Goal: Information Seeking & Learning: Learn about a topic

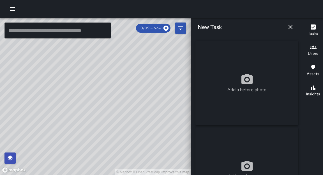
scroll to position [145, 0]
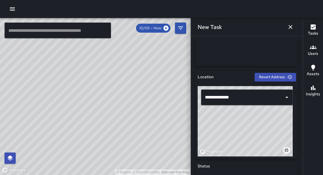
click at [15, 11] on icon "button" at bounding box center [12, 9] width 7 height 7
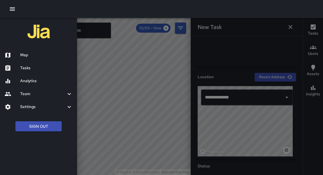
click at [86, 47] on div at bounding box center [161, 87] width 323 height 175
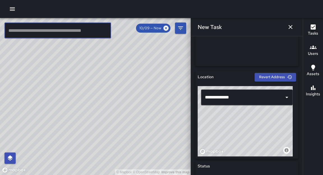
click at [71, 31] on input "text" at bounding box center [57, 30] width 107 height 16
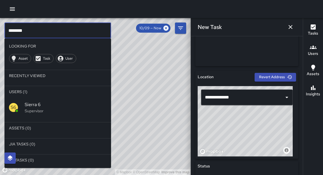
type input "********"
click at [29, 101] on span "Sierra 6" at bounding box center [66, 104] width 82 height 7
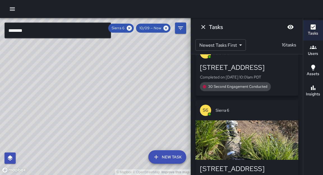
scroll to position [103, 0]
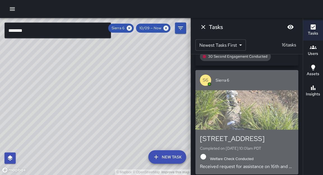
click at [257, 125] on div "button" at bounding box center [247, 109] width 103 height 39
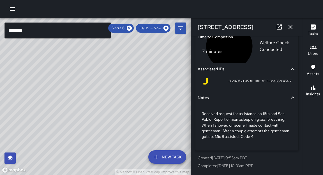
scroll to position [0, 0]
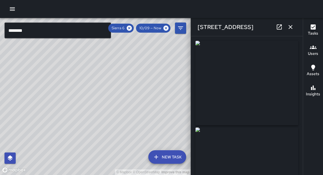
click at [291, 28] on icon "button" at bounding box center [290, 27] width 7 height 7
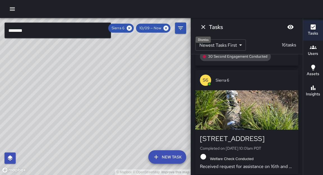
click at [201, 29] on icon "Dismiss" at bounding box center [203, 27] width 7 height 7
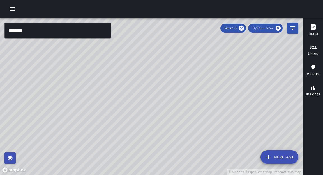
click at [15, 10] on icon "button" at bounding box center [12, 9] width 7 height 7
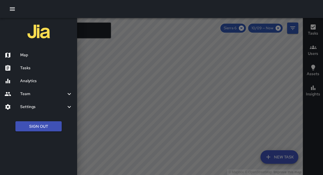
click at [29, 79] on h6 "Analytics" at bounding box center [46, 81] width 52 height 6
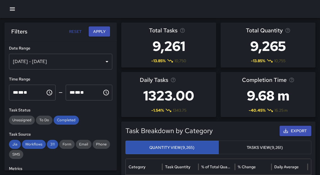
click at [13, 11] on icon "button" at bounding box center [12, 9] width 7 height 7
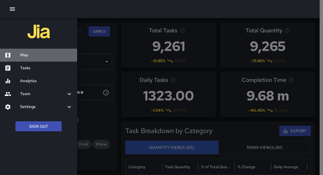
click at [31, 57] on h6 "Map" at bounding box center [46, 55] width 52 height 6
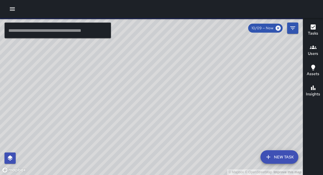
click at [294, 29] on icon "Filters" at bounding box center [293, 28] width 7 height 7
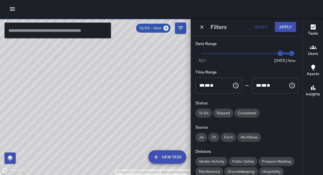
type input "*"
click at [270, 54] on span "Now Today 10/1 10/9 10:21 am" at bounding box center [247, 53] width 90 height 8
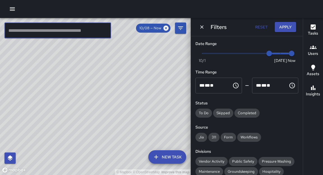
click at [88, 33] on input "text" at bounding box center [57, 30] width 107 height 16
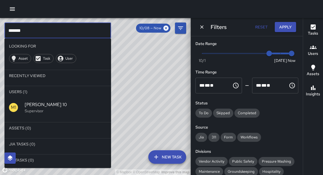
click at [39, 109] on p "Supervisor" at bounding box center [66, 111] width 82 height 6
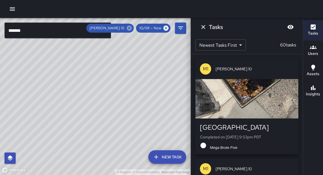
click at [129, 29] on icon at bounding box center [129, 28] width 5 height 5
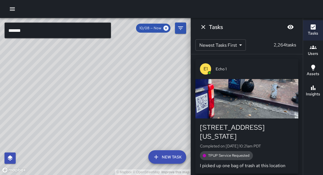
click at [85, 36] on input "*******" at bounding box center [57, 30] width 107 height 16
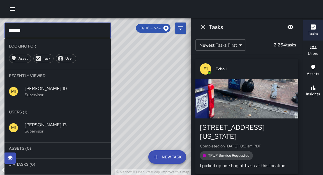
type input "*******"
click at [34, 130] on p "Supervisor" at bounding box center [66, 131] width 82 height 6
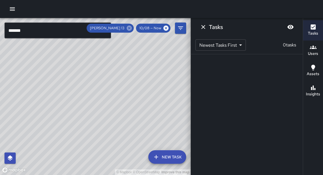
click at [130, 29] on icon at bounding box center [129, 28] width 5 height 5
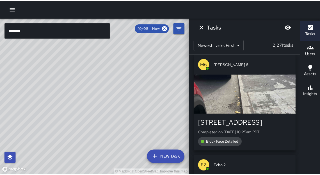
scroll to position [109, 0]
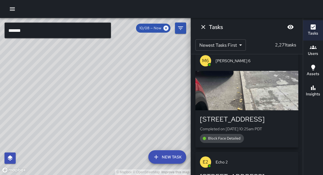
click at [252, 81] on div "button" at bounding box center [247, 90] width 103 height 39
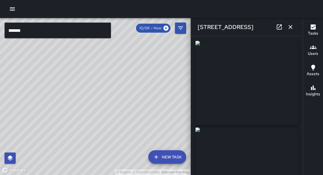
click at [12, 9] on icon "button" at bounding box center [12, 8] width 5 height 3
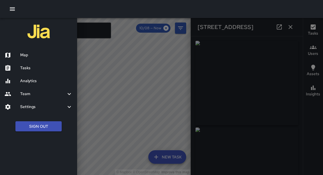
click at [31, 80] on h6 "Analytics" at bounding box center [46, 81] width 52 height 6
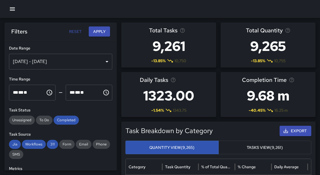
click at [74, 62] on div "[DATE] - [DATE]" at bounding box center [60, 62] width 103 height 16
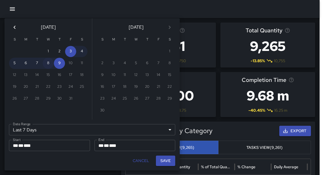
click at [50, 63] on button "8" at bounding box center [48, 63] width 11 height 11
type input "******"
type input "**********"
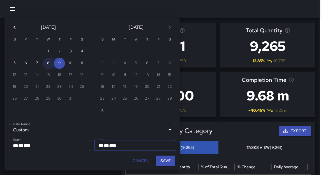
click at [50, 63] on button "8" at bounding box center [48, 63] width 11 height 11
type input "**********"
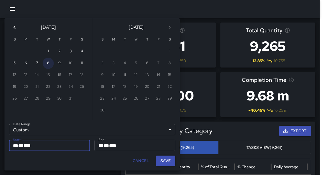
click at [50, 63] on button "8" at bounding box center [48, 63] width 11 height 11
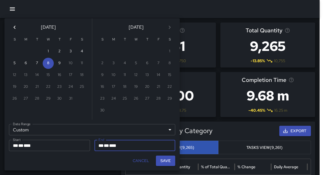
click at [171, 158] on button "Save" at bounding box center [165, 160] width 19 height 10
type input "**********"
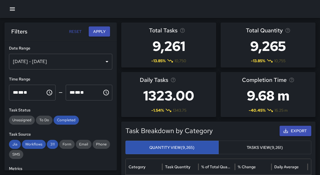
click at [99, 33] on button "Apply" at bounding box center [99, 31] width 21 height 10
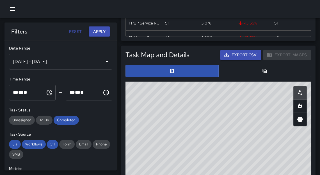
scroll to position [290, 0]
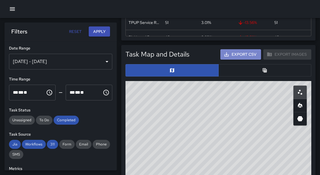
click at [244, 56] on button "Export CSV" at bounding box center [240, 54] width 41 height 10
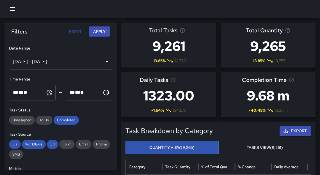
click at [14, 12] on icon "button" at bounding box center [12, 9] width 7 height 7
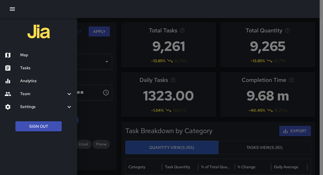
click at [26, 57] on h6 "Map" at bounding box center [46, 55] width 52 height 6
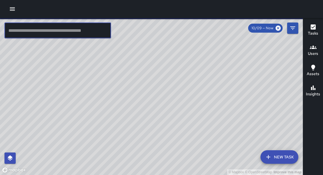
click at [98, 31] on input "text" at bounding box center [57, 30] width 107 height 16
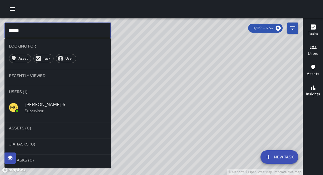
type input "******"
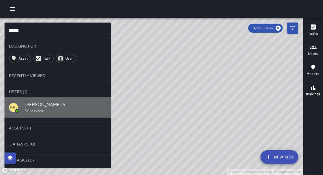
click at [43, 108] on p "Supervisor" at bounding box center [66, 111] width 82 height 6
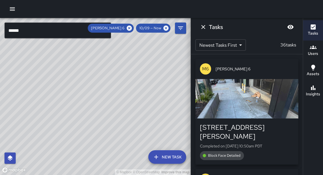
click at [13, 8] on icon "button" at bounding box center [12, 9] width 7 height 7
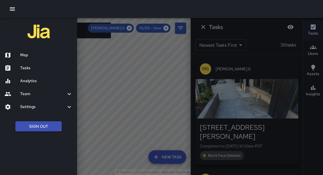
click at [35, 57] on h6 "Map" at bounding box center [46, 55] width 52 height 6
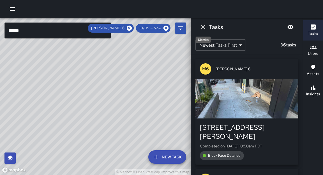
click at [203, 28] on icon "Dismiss" at bounding box center [203, 27] width 4 height 4
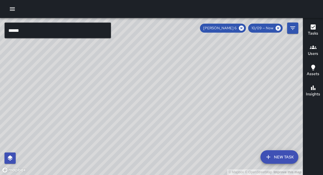
drag, startPoint x: 182, startPoint y: 108, endPoint x: 210, endPoint y: 70, distance: 47.0
click at [210, 70] on div "© Mapbox © OpenStreetMap Improve this map" at bounding box center [151, 96] width 303 height 157
drag, startPoint x: 183, startPoint y: 82, endPoint x: 186, endPoint y: 82, distance: 3.6
click at [184, 87] on div "© Mapbox © OpenStreetMap Improve this map" at bounding box center [151, 96] width 303 height 157
click at [244, 29] on icon at bounding box center [241, 28] width 5 height 5
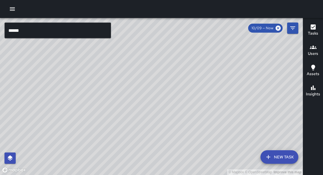
click at [11, 9] on icon "button" at bounding box center [12, 8] width 5 height 3
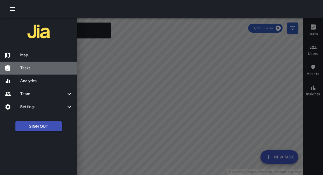
click at [33, 68] on h6 "Tasks" at bounding box center [46, 68] width 52 height 6
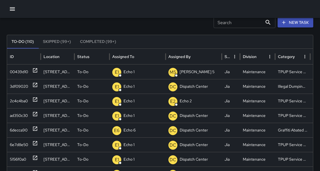
scroll to position [20, 0]
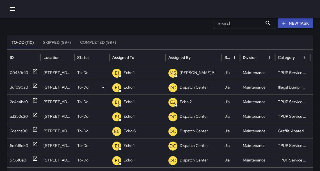
click at [35, 86] on icon at bounding box center [35, 86] width 4 height 4
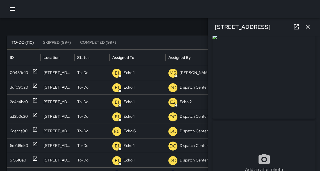
scroll to position [5, 0]
click at [306, 28] on icon "button" at bounding box center [307, 27] width 7 height 7
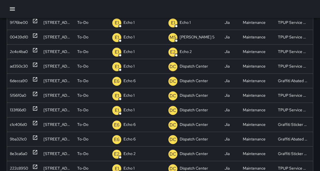
scroll to position [72, 0]
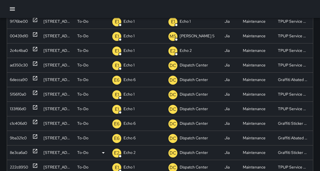
click at [35, 150] on icon at bounding box center [35, 151] width 6 height 6
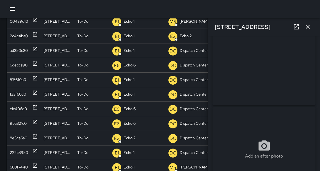
scroll to position [20, 0]
click at [308, 25] on icon "button" at bounding box center [307, 27] width 7 height 7
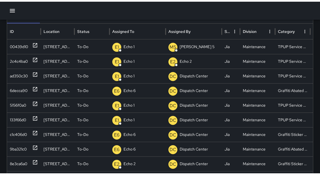
scroll to position [0, 0]
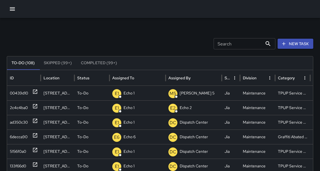
click at [15, 10] on icon "button" at bounding box center [12, 9] width 7 height 7
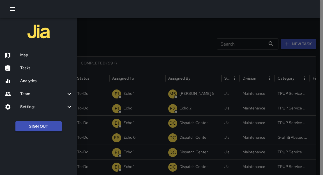
click at [32, 59] on div "Map" at bounding box center [38, 55] width 77 height 13
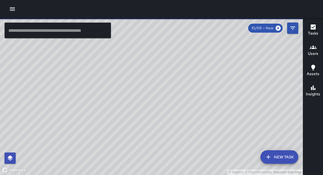
drag, startPoint x: 124, startPoint y: 118, endPoint x: 120, endPoint y: 107, distance: 11.9
click at [120, 107] on div "© Mapbox © OpenStreetMap Improve this map" at bounding box center [151, 96] width 303 height 157
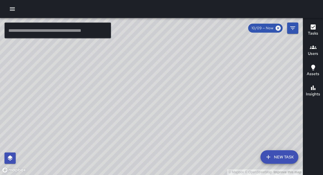
click at [9, 85] on div "© Mapbox © OpenStreetMap Improve this map ​ New Task 10/09 — Now Map Layers Tas…" at bounding box center [151, 96] width 303 height 157
click at [13, 168] on div "© Mapbox © OpenStreetMap Improve this map" at bounding box center [151, 96] width 303 height 157
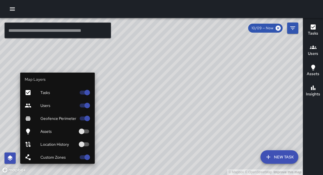
click at [12, 156] on icon "button" at bounding box center [10, 157] width 7 height 7
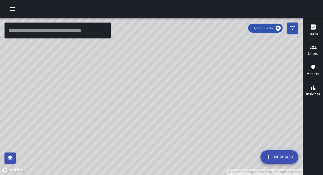
click at [166, 93] on div "© Mapbox © OpenStreetMap Improve this map" at bounding box center [151, 96] width 303 height 157
click at [59, 28] on input "text" at bounding box center [57, 30] width 107 height 16
click at [15, 10] on icon "button" at bounding box center [12, 9] width 7 height 7
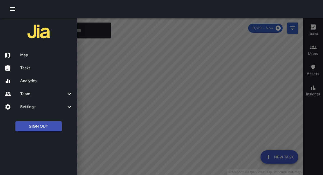
click at [19, 82] on div at bounding box center [12, 80] width 16 height 7
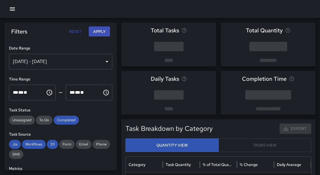
click at [63, 61] on div "[DATE] - [DATE]" at bounding box center [60, 62] width 103 height 16
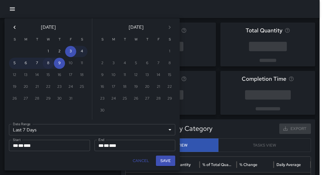
click at [47, 65] on button "8" at bounding box center [48, 63] width 11 height 11
type input "******"
type input "**********"
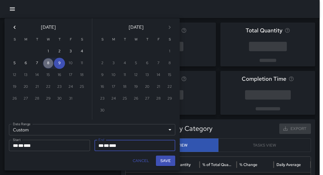
click at [47, 65] on button "8" at bounding box center [48, 63] width 11 height 11
type input "**********"
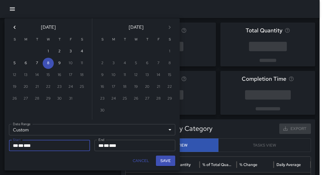
click at [166, 159] on button "Save" at bounding box center [165, 160] width 19 height 10
type input "**********"
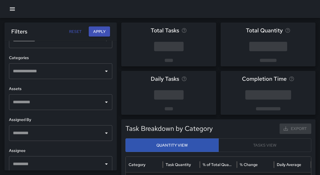
scroll to position [232, 0]
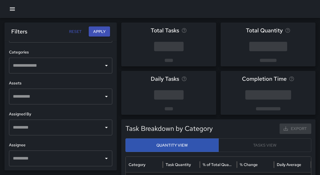
click at [41, 153] on input "text" at bounding box center [57, 158] width 90 height 11
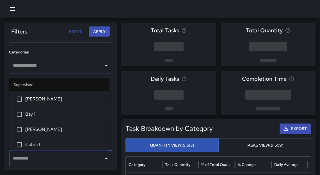
type input "*"
type input "******"
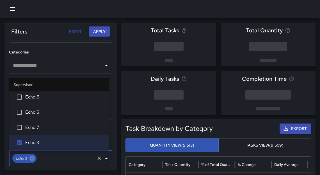
click at [100, 31] on button "Apply" at bounding box center [99, 31] width 21 height 10
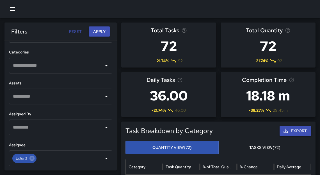
click at [100, 32] on button "Apply" at bounding box center [99, 31] width 21 height 10
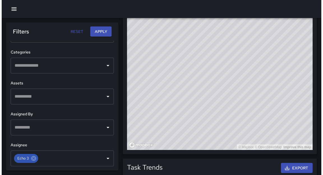
scroll to position [448, 0]
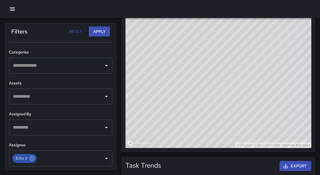
drag, startPoint x: 197, startPoint y: 121, endPoint x: 197, endPoint y: 55, distance: 65.7
click at [198, 53] on div "© Mapbox © OpenStreetMap Improve this map" at bounding box center [218, 35] width 186 height 224
click at [145, 58] on div "© Mapbox © OpenStreetMap Improve this map" at bounding box center [218, 35] width 186 height 224
click at [13, 10] on icon "button" at bounding box center [12, 8] width 5 height 3
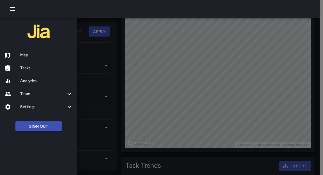
click at [27, 55] on h6 "Map" at bounding box center [46, 55] width 52 height 6
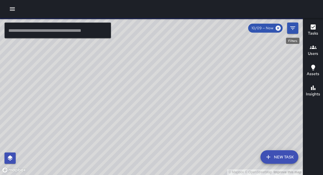
click at [294, 31] on icon "Filters" at bounding box center [293, 28] width 7 height 7
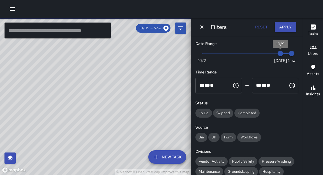
type input "*"
click at [278, 53] on span "10/9" at bounding box center [281, 54] width 6 height 6
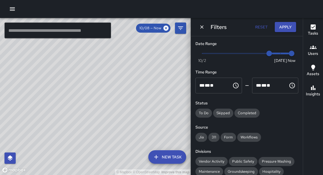
click at [49, 28] on input "text" at bounding box center [57, 30] width 107 height 16
type input "*"
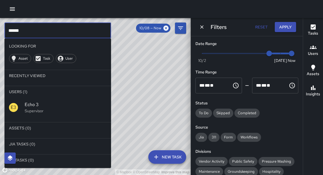
type input "******"
click at [25, 104] on span "Echo 3" at bounding box center [66, 104] width 82 height 7
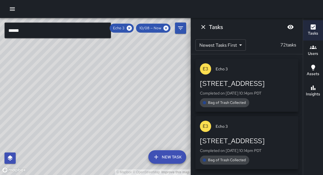
drag, startPoint x: 114, startPoint y: 116, endPoint x: 145, endPoint y: 50, distance: 72.9
click at [145, 49] on div "© Mapbox © OpenStreetMap Improve this map" at bounding box center [95, 96] width 191 height 157
drag, startPoint x: 93, startPoint y: 80, endPoint x: 101, endPoint y: 130, distance: 51.4
click at [101, 130] on div "© Mapbox © OpenStreetMap Improve this map" at bounding box center [95, 96] width 191 height 157
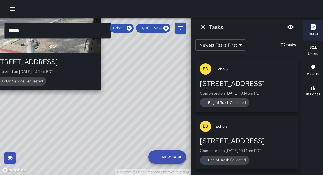
click at [103, 94] on div "© Mapbox © OpenStreetMap Improve this map E3 Echo 3 [STREET_ADDRESS] Completed …" at bounding box center [95, 96] width 191 height 157
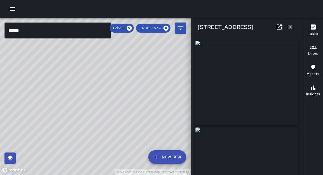
type input "**********"
click at [289, 28] on icon "button" at bounding box center [291, 27] width 4 height 4
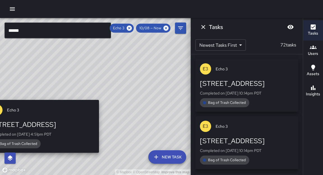
click at [101, 97] on div "© Mapbox © OpenStreetMap Improve this map E3 Echo 3 [STREET_ADDRESS] Completed …" at bounding box center [95, 96] width 191 height 157
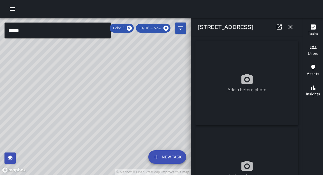
click at [290, 28] on icon "button" at bounding box center [291, 27] width 4 height 4
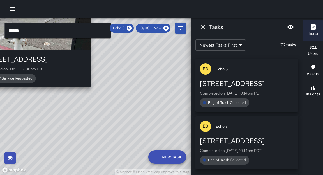
click at [94, 91] on div "© Mapbox © OpenStreetMap Improve this map E3 Echo 3 988 Broadway Completed on […" at bounding box center [95, 96] width 191 height 157
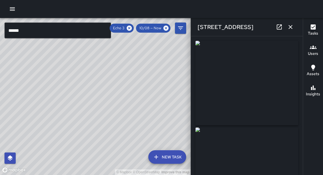
type input "**********"
click at [290, 28] on icon "button" at bounding box center [291, 27] width 4 height 4
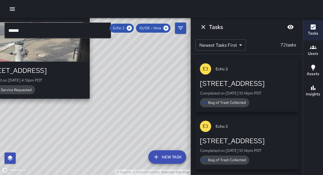
click at [91, 102] on div "© Mapbox © OpenStreetMap Improve this map E3 Echo 3 [STREET_ADDRESS] Completed …" at bounding box center [95, 96] width 191 height 157
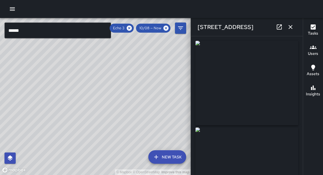
click at [289, 29] on icon "button" at bounding box center [290, 27] width 7 height 7
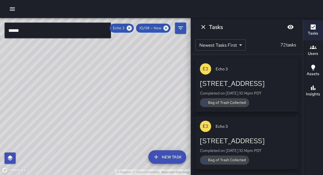
click at [100, 120] on div "© Mapbox © OpenStreetMap Improve this map E3 Echo 3 827 Broadway Completed on […" at bounding box center [95, 96] width 191 height 157
drag, startPoint x: 107, startPoint y: 89, endPoint x: 92, endPoint y: 111, distance: 27.5
click at [92, 111] on div "© Mapbox © OpenStreetMap Improve this map" at bounding box center [95, 96] width 191 height 157
